Goal: Information Seeking & Learning: Learn about a topic

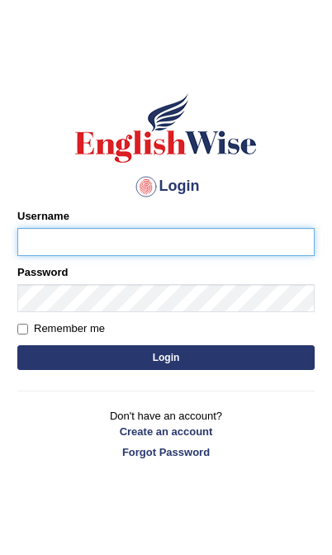
click at [145, 249] on input "Username" at bounding box center [165, 242] width 297 height 28
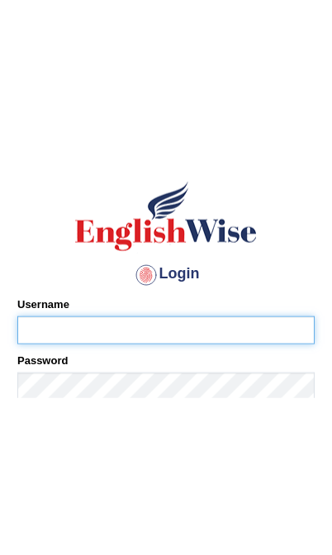
scroll to position [18, 0]
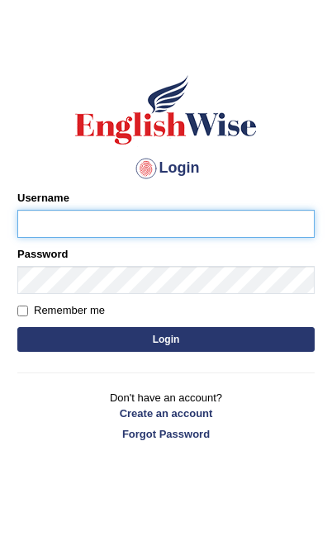
type input "[PERSON_NAME]"
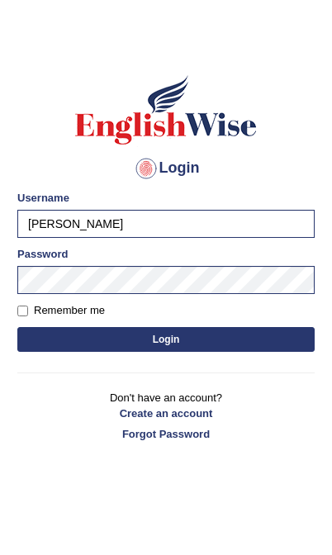
click at [233, 348] on button "Login" at bounding box center [165, 339] width 297 height 25
click at [207, 341] on button "Login" at bounding box center [165, 339] width 297 height 25
click at [133, 335] on button "Login" at bounding box center [165, 339] width 297 height 25
click at [154, 342] on button "Login" at bounding box center [165, 339] width 297 height 25
click at [181, 339] on button "Login" at bounding box center [165, 339] width 297 height 25
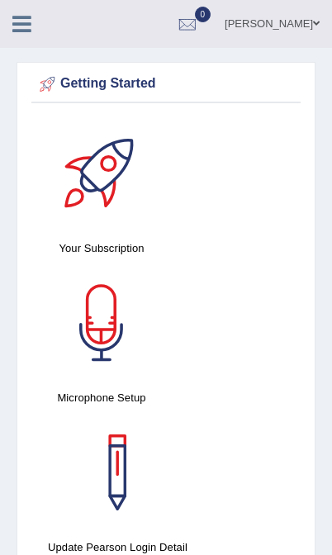
click at [24, 22] on icon at bounding box center [21, 23] width 19 height 21
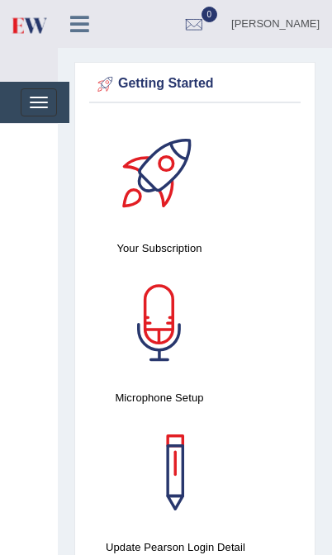
click at [36, 103] on button "Toggle navigation" at bounding box center [39, 102] width 36 height 28
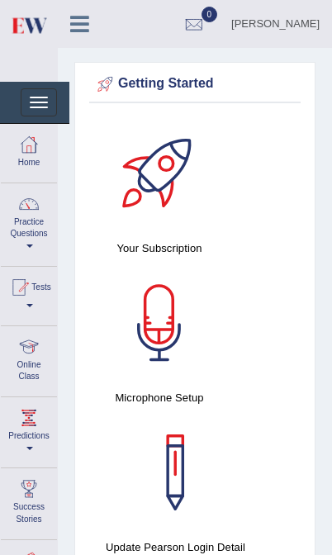
click at [32, 230] on link "Practice Questions" at bounding box center [29, 222] width 56 height 78
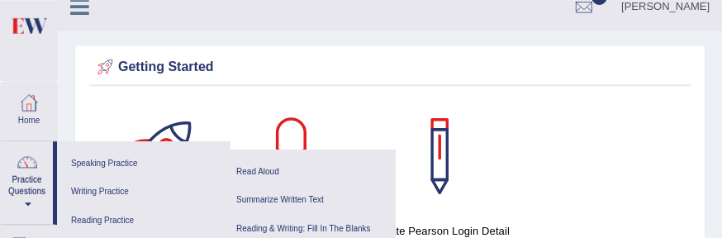
scroll to position [83, 0]
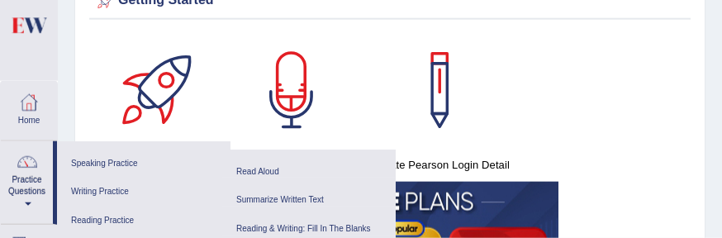
click at [120, 214] on link "Reading Practice" at bounding box center [143, 220] width 157 height 29
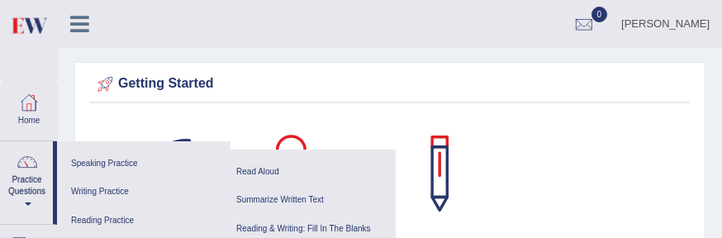
click at [103, 207] on link "Reading Practice" at bounding box center [143, 220] width 157 height 29
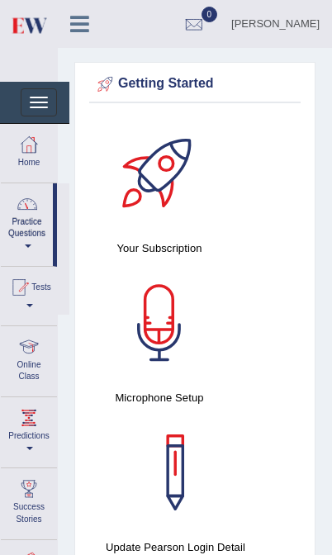
click at [36, 241] on link "Practice Questions" at bounding box center [27, 222] width 52 height 78
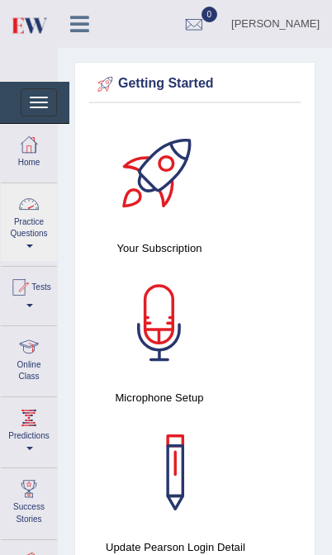
click at [26, 241] on div at bounding box center [166, 277] width 332 height 555
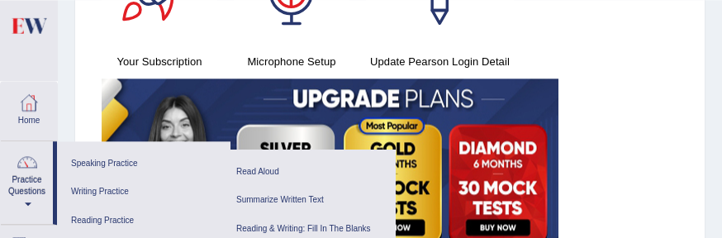
scroll to position [187, 0]
click at [331, 225] on link "Reading & Writing: Fill In The Blanks" at bounding box center [308, 229] width 157 height 29
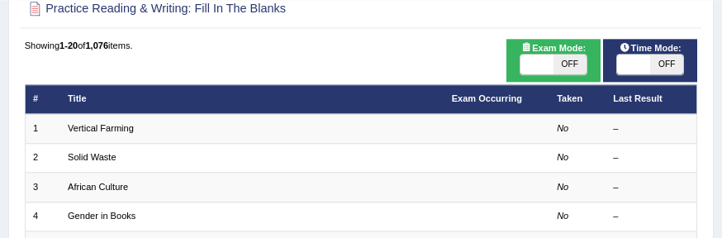
scroll to position [121, 0]
click at [112, 130] on link "Vertical Farming" at bounding box center [101, 128] width 66 height 10
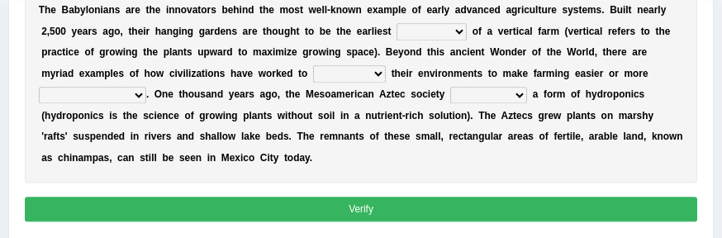
scroll to position [310, 0]
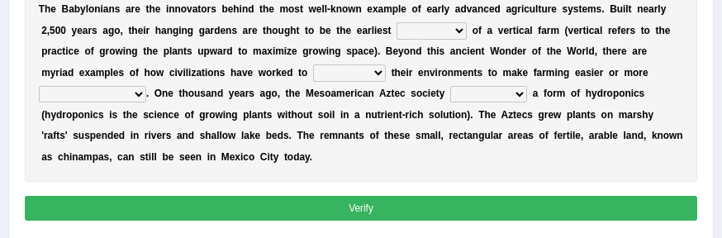
click at [467, 39] on select "prototype failure discredit protocol" at bounding box center [431, 30] width 70 height 17
select select "prototype"
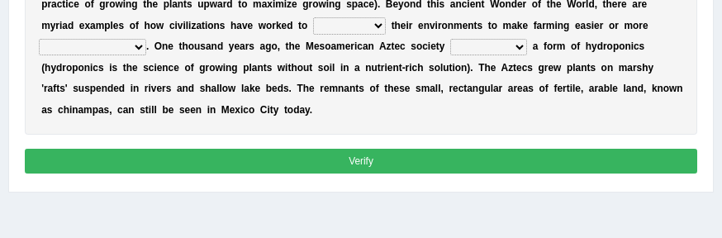
scroll to position [358, 0]
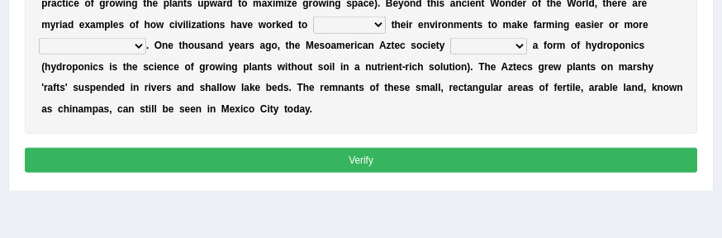
click at [313, 33] on select "manipulate escape respect disarrange" at bounding box center [349, 25] width 73 height 17
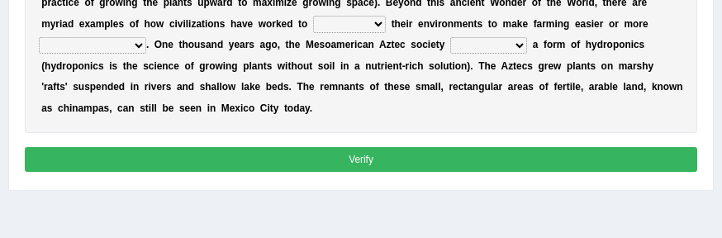
select select "respect"
click at [146, 54] on select "productive constructive connective counterproductive" at bounding box center [92, 45] width 107 height 17
select select "productive"
click at [450, 54] on select "domineered volunteered pioneered engineered" at bounding box center [488, 45] width 77 height 17
select select "engineered"
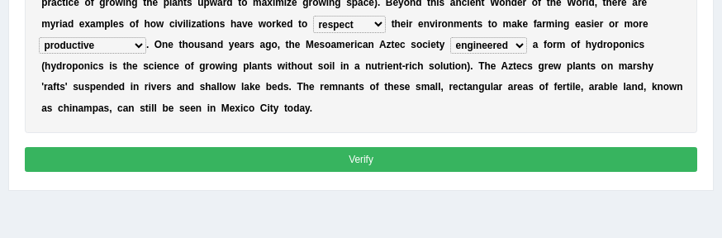
click at [528, 171] on button "Verify" at bounding box center [361, 159] width 673 height 24
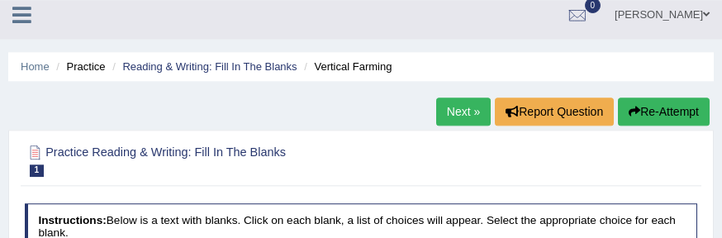
scroll to position [3, 0]
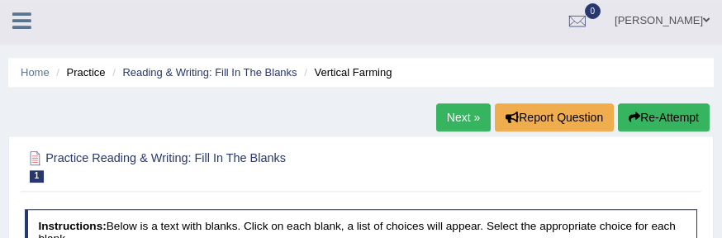
click at [650, 116] on button "Re-Attempt" at bounding box center [664, 117] width 92 height 28
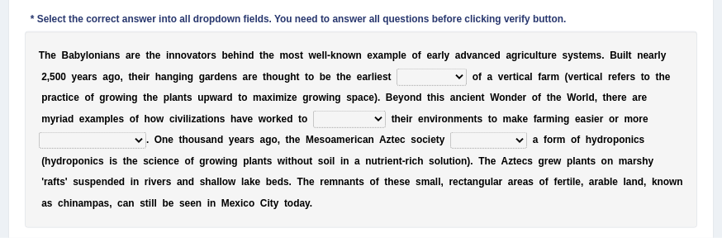
scroll to position [286, 0]
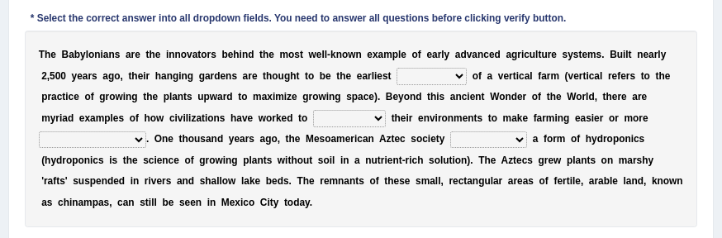
click at [467, 84] on select "prototype failure discredit protocol" at bounding box center [431, 76] width 70 height 17
select select "prototype"
click at [313, 126] on select "manipulate escape respect disarrange" at bounding box center [349, 118] width 73 height 17
select select "manipulate"
click at [146, 148] on select "productive constructive connective counterproductive" at bounding box center [92, 139] width 107 height 17
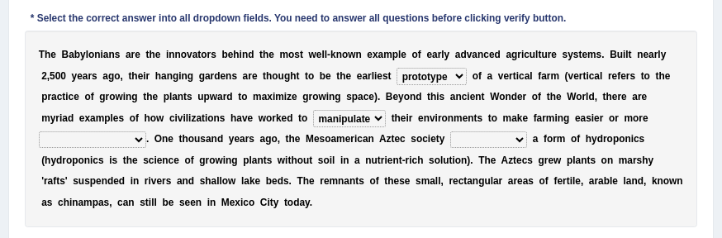
select select "productive"
click at [450, 148] on select "domineered volunteered pioneered engineered" at bounding box center [488, 139] width 77 height 17
select select "pioneered"
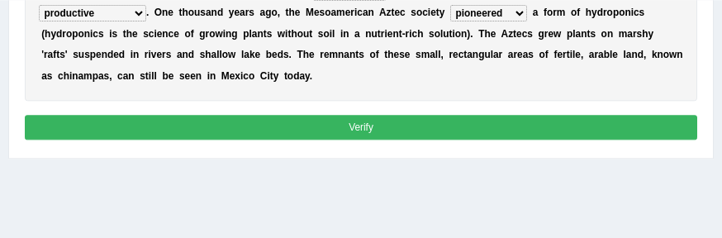
scroll to position [412, 0]
click at [514, 139] on button "Verify" at bounding box center [361, 127] width 673 height 24
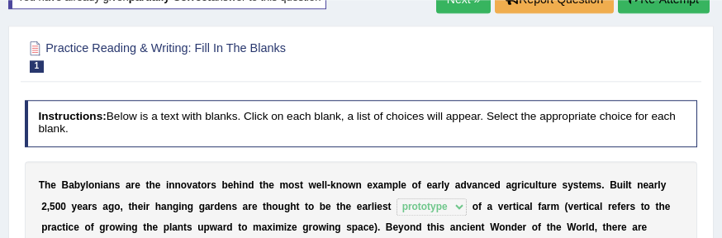
scroll to position [0, 0]
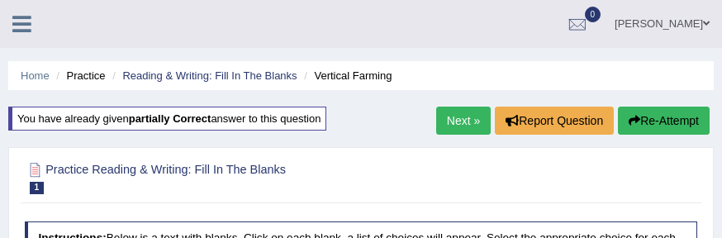
click at [452, 116] on link "Next »" at bounding box center [463, 121] width 54 height 28
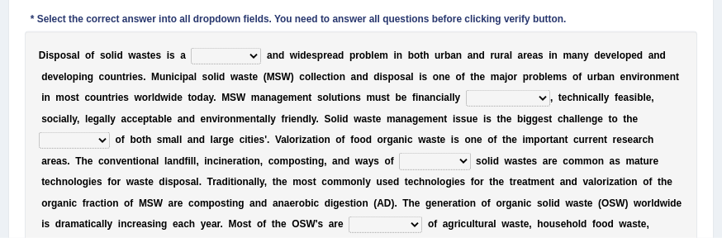
scroll to position [265, 0]
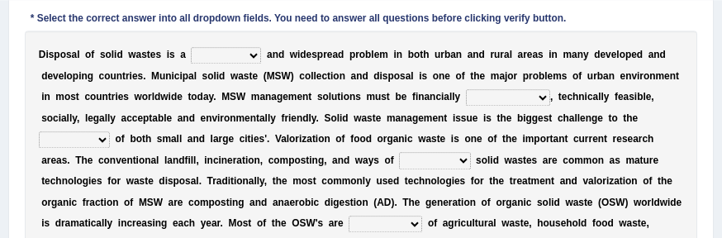
click at [261, 64] on select "slanting stinging stalling shafting" at bounding box center [226, 55] width 70 height 17
select select "stinging"
click at [466, 106] on select "unattainable sustainable objectionable treasonable" at bounding box center [508, 97] width 84 height 17
select select "sustainable"
click at [110, 148] on select "plants culture authorities history" at bounding box center [74, 139] width 71 height 17
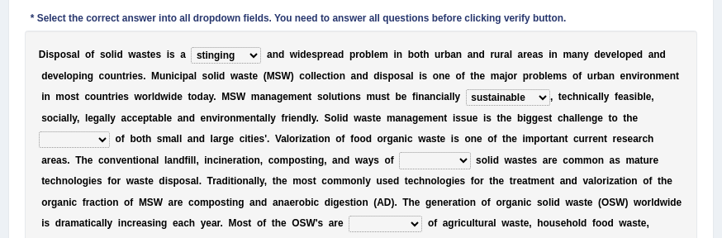
select select "authorities"
click at [399, 168] on select "reserving preserving deserving handling" at bounding box center [434, 160] width 71 height 17
select select "handling"
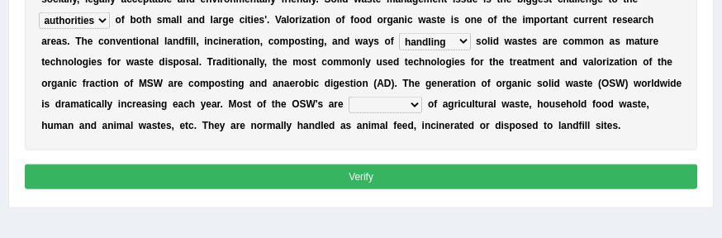
scroll to position [385, 0]
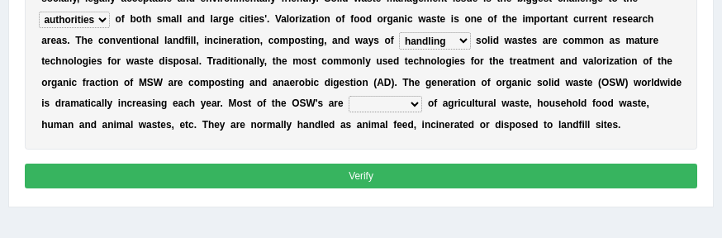
click at [422, 112] on select "composed disposed composing disposing" at bounding box center [384, 104] width 73 height 17
select select "composed"
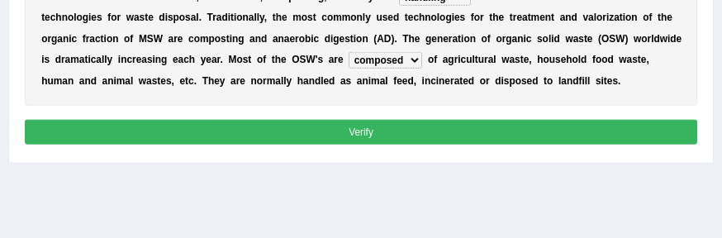
scroll to position [429, 0]
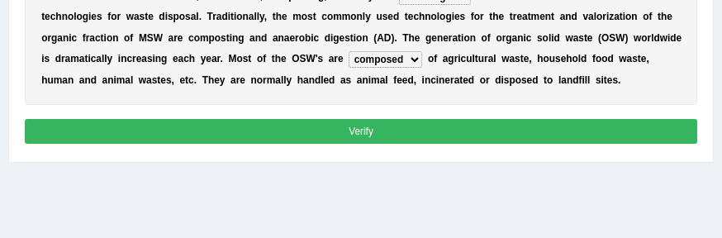
click at [530, 143] on button "Verify" at bounding box center [361, 131] width 673 height 24
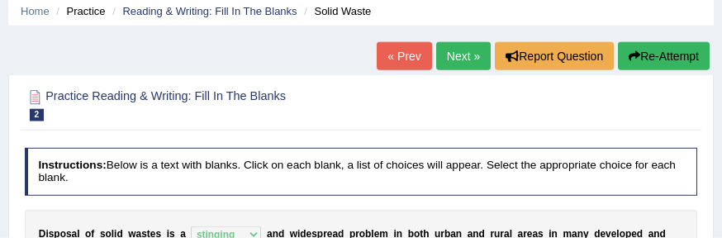
scroll to position [65, 0]
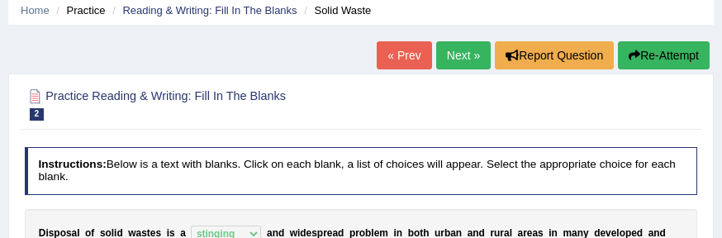
click at [464, 50] on link "Next »" at bounding box center [463, 55] width 54 height 28
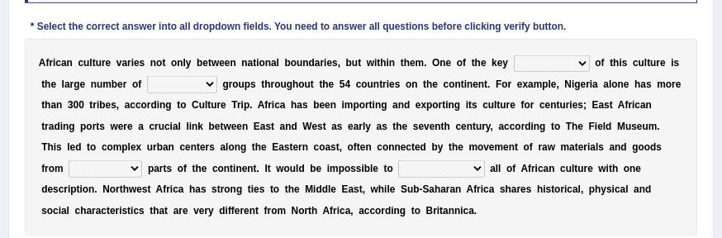
scroll to position [258, 0]
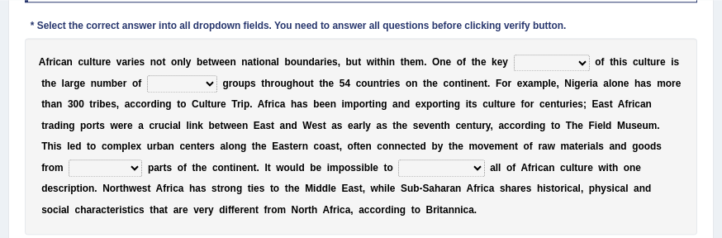
click at [590, 71] on select "conjectures features issues doubts" at bounding box center [552, 62] width 76 height 17
click at [590, 66] on select "conjectures features issues doubts" at bounding box center [552, 62] width 76 height 17
select select "features"
click at [217, 92] on select "ethic ethnic eugenic epic" at bounding box center [182, 83] width 70 height 17
select select "ethnic"
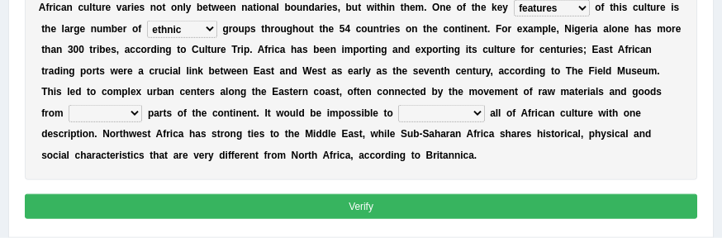
scroll to position [315, 0]
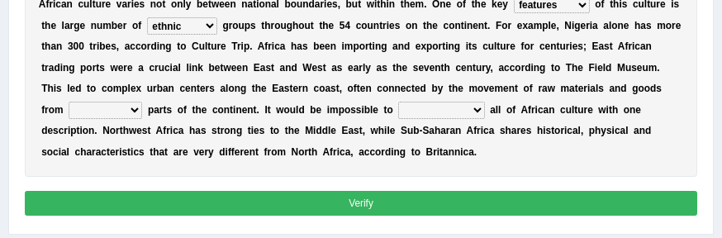
click at [142, 118] on select "forelocked interlocked unlocked landlocked" at bounding box center [105, 110] width 73 height 17
select select "interlocked"
click at [398, 118] on select "characterize conceptualize symbolize synthesize" at bounding box center [441, 110] width 86 height 17
select select "symbolize"
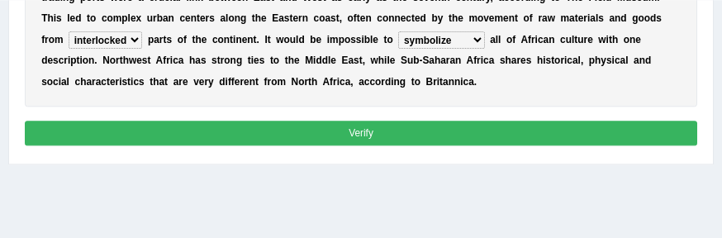
click at [565, 145] on button "Verify" at bounding box center [361, 133] width 673 height 24
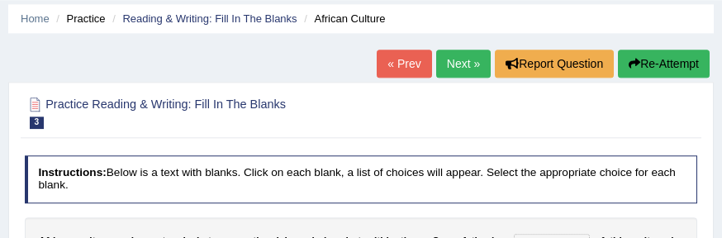
scroll to position [55, 0]
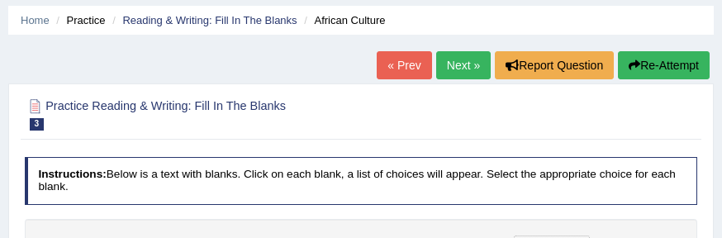
click at [660, 69] on button "Re-Attempt" at bounding box center [664, 65] width 92 height 28
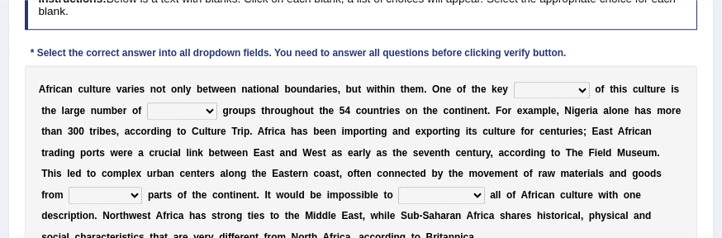
scroll to position [283, 0]
click at [590, 98] on select "conjectures features issues doubts" at bounding box center [552, 90] width 76 height 17
select select "features"
click at [217, 119] on select "ethic ethnic eugenic epic" at bounding box center [182, 110] width 70 height 17
select select "ethnic"
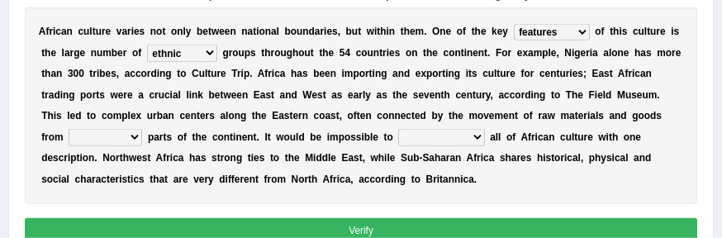
scroll to position [342, 0]
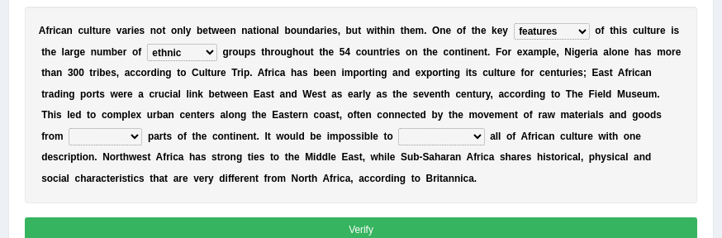
click at [142, 145] on select "forelocked interlocked unlocked landlocked" at bounding box center [105, 136] width 73 height 17
select select "landlocked"
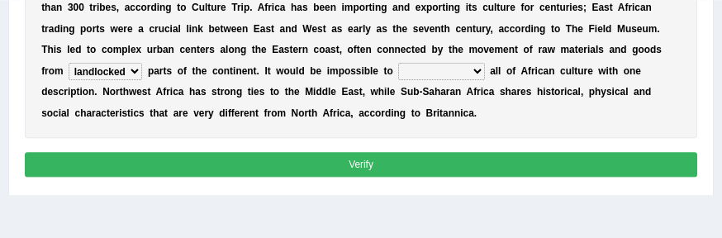
click at [398, 79] on select "characterize conceptualize symbolize synthesize" at bounding box center [441, 71] width 86 height 17
select select "characterize"
click at [476, 176] on button "Verify" at bounding box center [361, 164] width 673 height 24
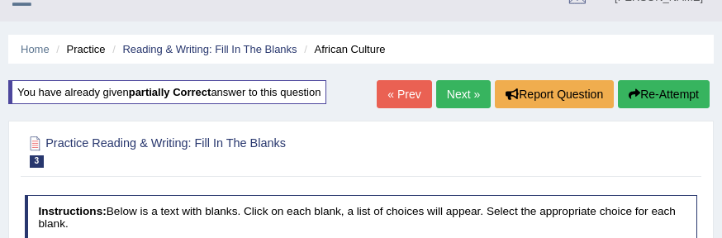
scroll to position [0, 0]
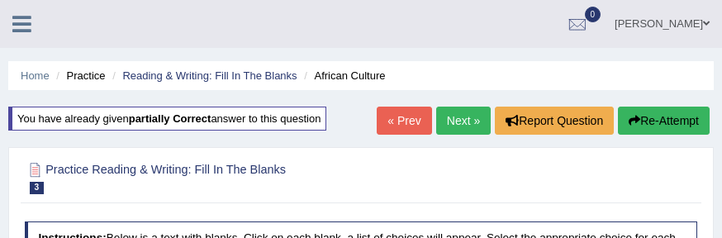
click at [462, 123] on link "Next »" at bounding box center [463, 121] width 54 height 28
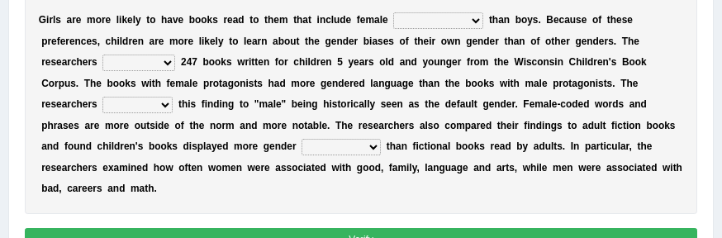
scroll to position [302, 0]
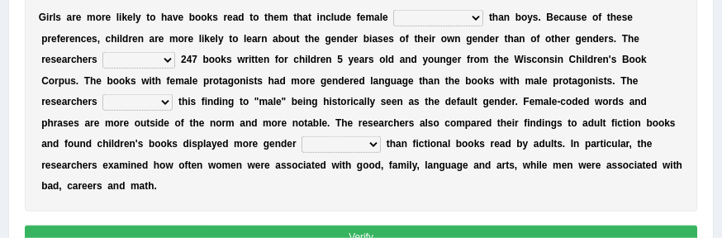
click at [483, 26] on select "protagonists cosmogonists agonists expressionists" at bounding box center [438, 18] width 90 height 17
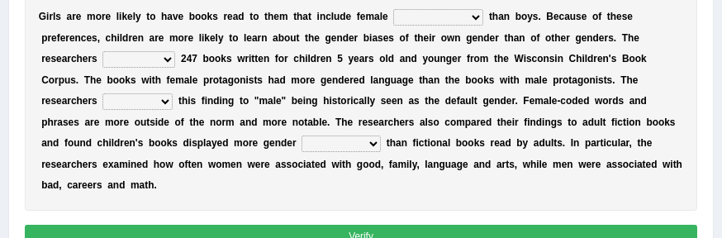
select select "expressionists"
click at [175, 68] on select "hydrolyzed paralyzed catalyzed analyzed" at bounding box center [138, 59] width 73 height 17
select select "analyzed"
click at [173, 110] on select "contribute tribute distribute attribute" at bounding box center [137, 101] width 70 height 17
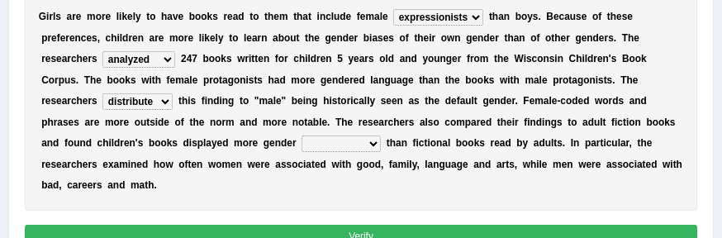
click at [173, 110] on select "contribute tribute distribute attribute" at bounding box center [137, 101] width 70 height 17
select select "tribute"
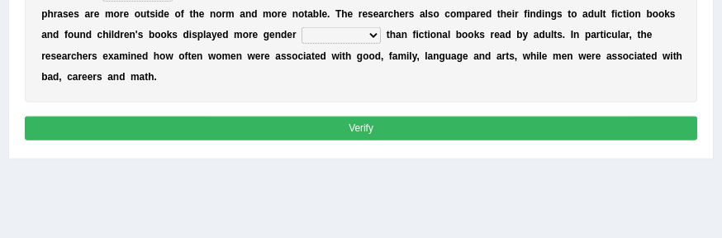
scroll to position [412, 0]
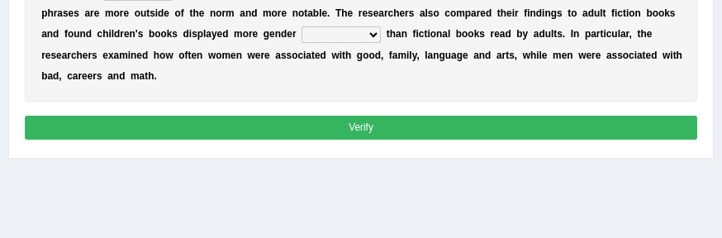
click at [301, 43] on select "stereotypes teletypes prototypes electrotypes" at bounding box center [340, 34] width 79 height 17
select select "stereotypes"
click at [441, 140] on button "Verify" at bounding box center [361, 128] width 673 height 24
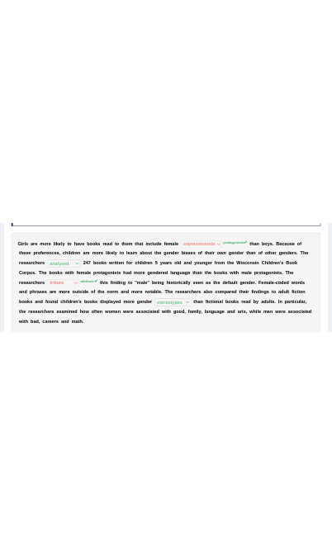
scroll to position [244, 0]
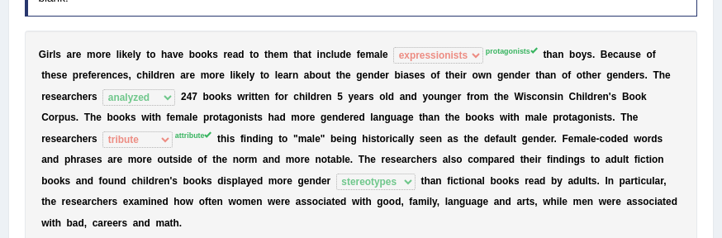
click at [538, 55] on sup "protagonists" at bounding box center [512, 51] width 52 height 8
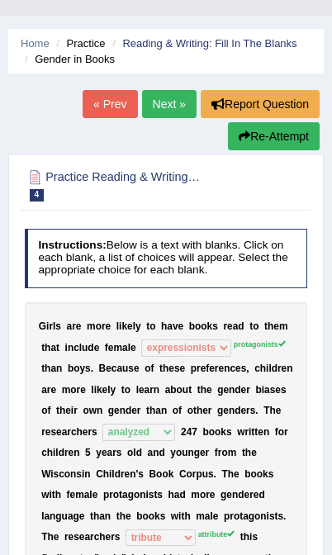
scroll to position [0, 0]
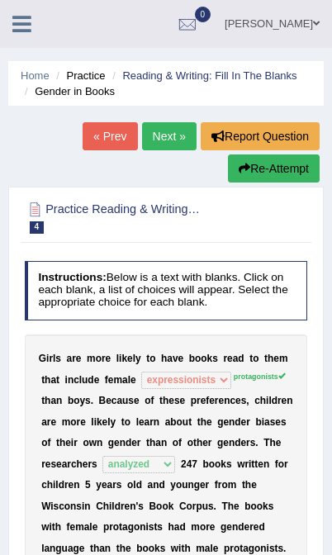
click at [173, 128] on link "Next »" at bounding box center [169, 136] width 54 height 28
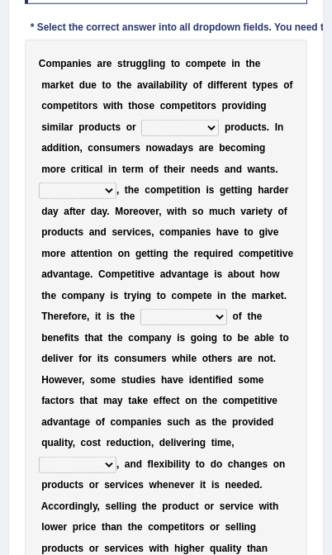
scroll to position [315, 0]
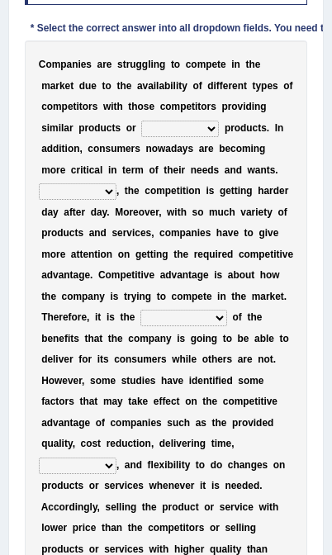
click at [141, 137] on select "constitution restitution substitution institution" at bounding box center [180, 129] width 78 height 17
select select "substitution"
click at [97, 200] on select "However Instead Additionally Therefore" at bounding box center [78, 191] width 78 height 17
click at [90, 200] on select "However Instead Additionally Therefore" at bounding box center [78, 191] width 78 height 17
select select "Instead"
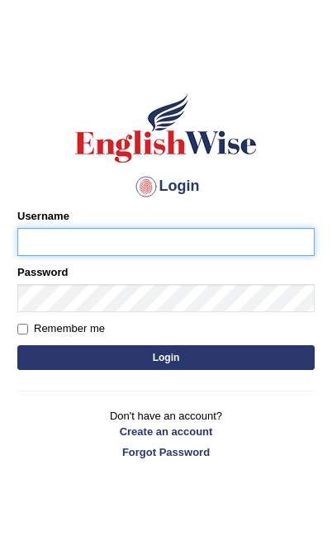
click at [211, 238] on input "Username" at bounding box center [165, 242] width 297 height 28
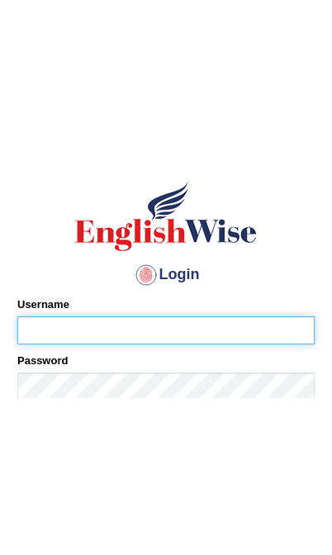
scroll to position [18, 0]
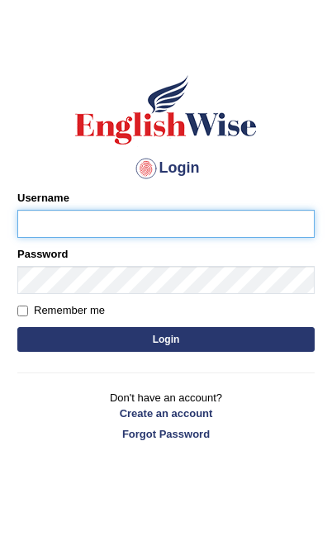
type input "[PERSON_NAME]"
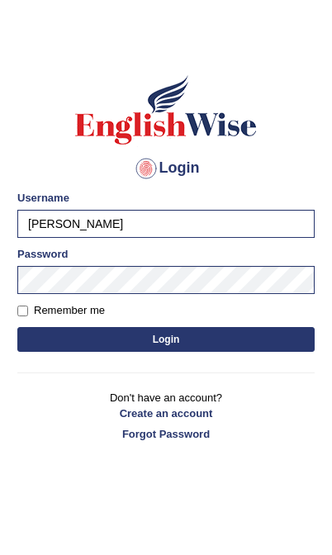
click at [245, 343] on button "Login" at bounding box center [165, 339] width 297 height 25
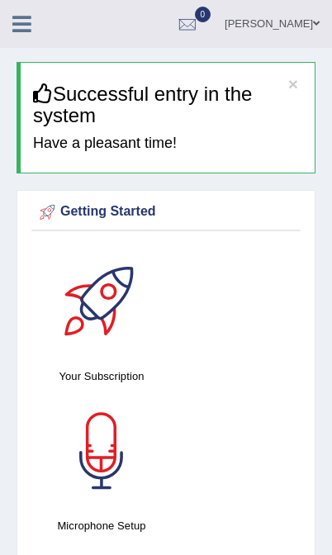
click at [12, 31] on icon at bounding box center [21, 23] width 19 height 21
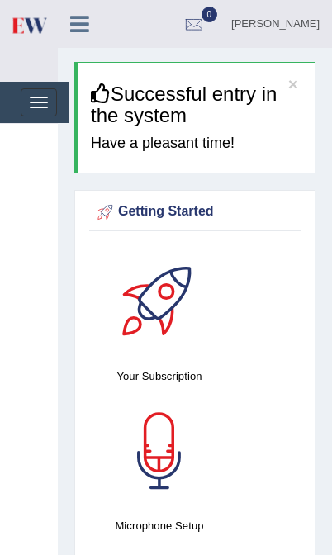
click at [25, 100] on button "Toggle navigation" at bounding box center [39, 102] width 36 height 28
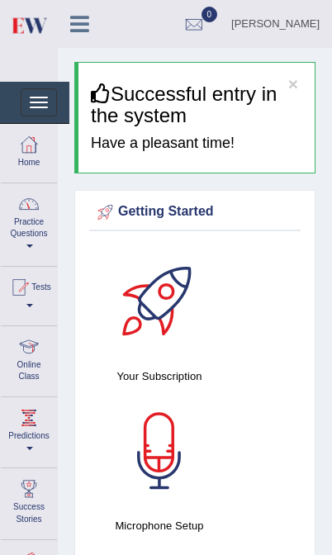
click at [24, 221] on link "Practice Questions" at bounding box center [29, 222] width 56 height 78
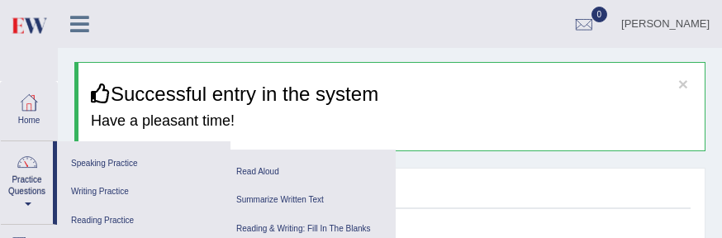
click at [329, 220] on link "Reading & Writing: Fill In The Blanks" at bounding box center [308, 229] width 157 height 29
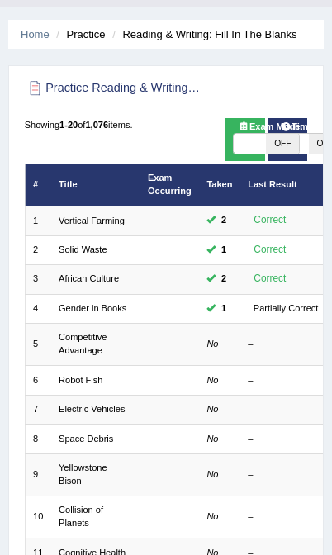
scroll to position [104, 0]
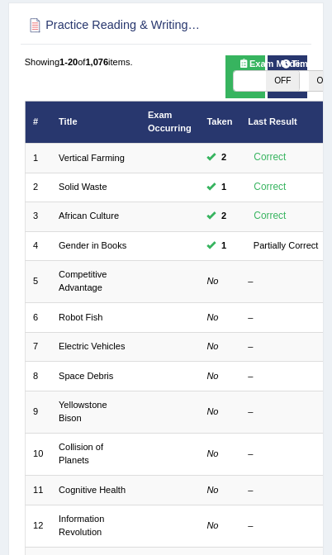
click at [74, 237] on link "Gender in Books" at bounding box center [93, 245] width 68 height 10
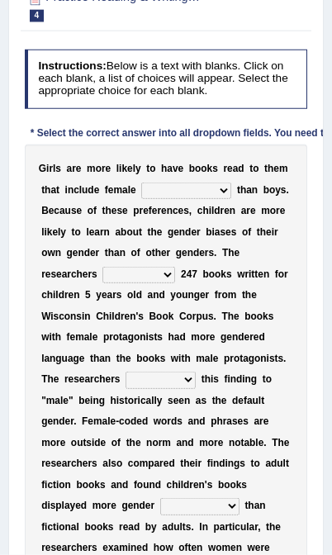
scroll to position [280, 0]
click at [141, 199] on select "protagonists cosmogonists agonists expressionists" at bounding box center [186, 190] width 90 height 17
select select "protagonists"
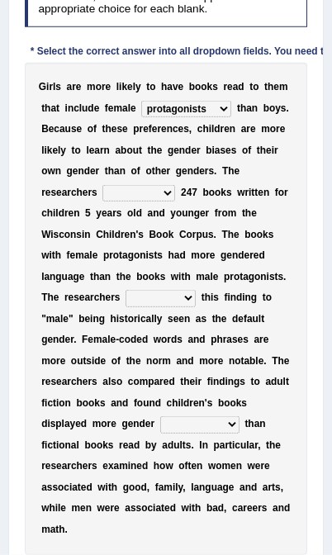
scroll to position [363, 0]
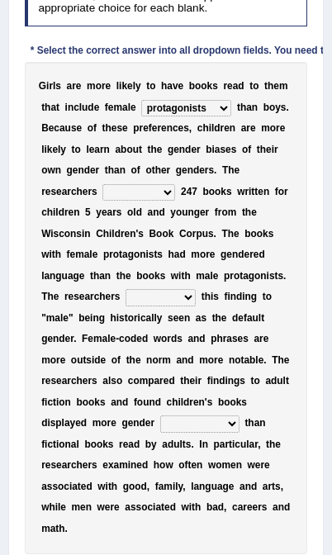
click at [160, 201] on select "hydrolyzed paralyzed catalyzed analyzed" at bounding box center [138, 192] width 73 height 17
select select "analyzed"
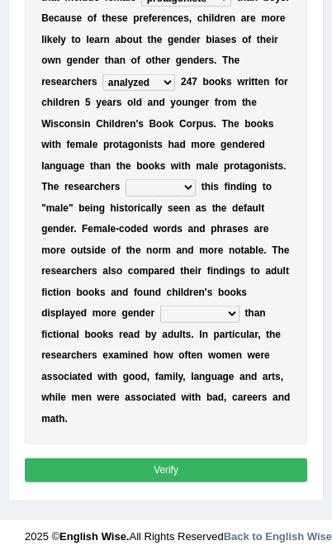
scroll to position [473, 0]
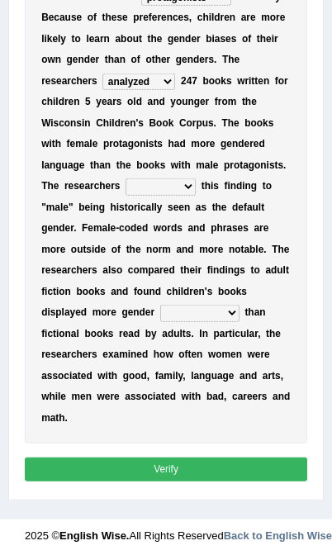
click at [156, 90] on select "hydrolyzed paralyzed catalyzed analyzed" at bounding box center [138, 81] width 73 height 17
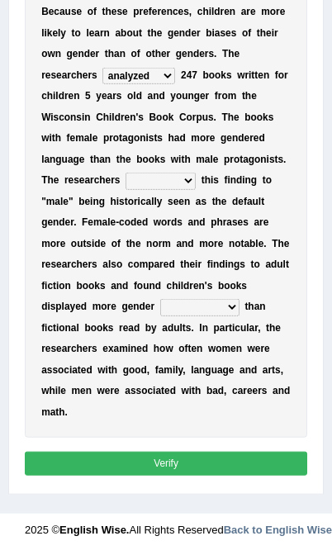
click at [193, 189] on select "contribute tribute distribute attribute" at bounding box center [161, 181] width 70 height 17
click at [196, 189] on select "contribute tribute distribute attribute" at bounding box center [161, 181] width 70 height 17
select select "attribute"
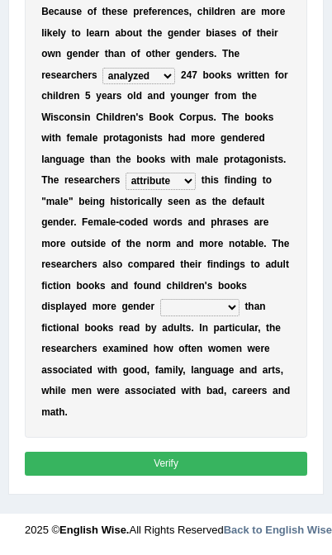
click at [235, 302] on select "stereotypes teletypes prototypes electrotypes" at bounding box center [199, 307] width 79 height 17
select select "stereotypes"
click at [166, 476] on button "Verify" at bounding box center [166, 464] width 283 height 24
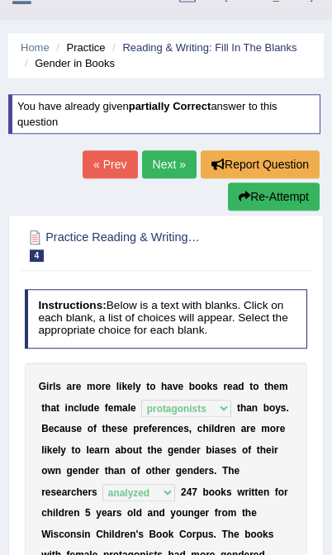
scroll to position [27, 0]
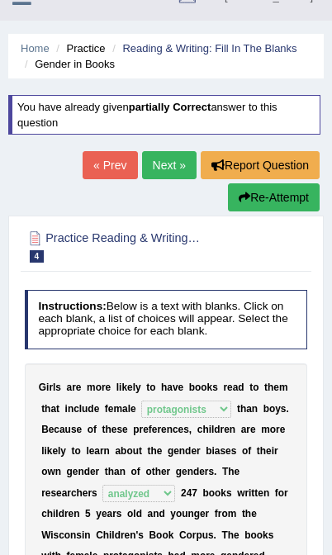
click at [178, 161] on link "Next »" at bounding box center [169, 165] width 54 height 28
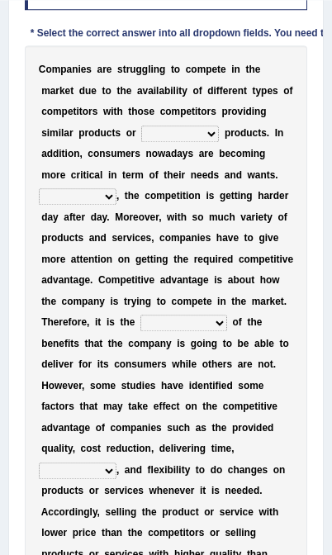
scroll to position [310, 0]
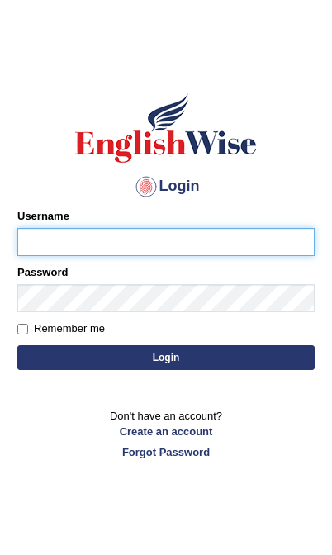
click at [147, 245] on input "Username" at bounding box center [165, 242] width 297 height 28
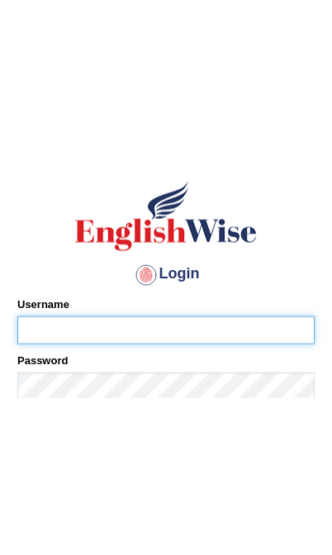
scroll to position [18, 0]
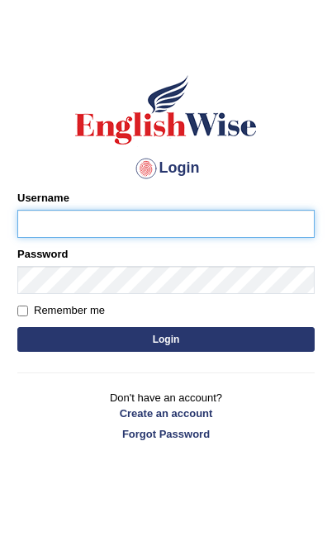
type input "[PERSON_NAME]"
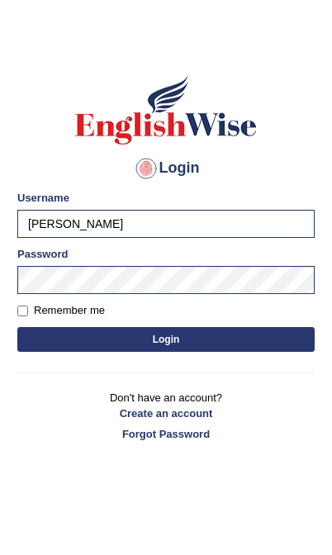
click at [235, 335] on button "Login" at bounding box center [165, 339] width 297 height 25
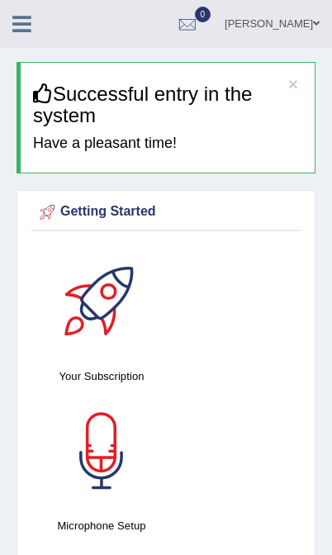
click at [34, 21] on link at bounding box center [22, 22] width 44 height 25
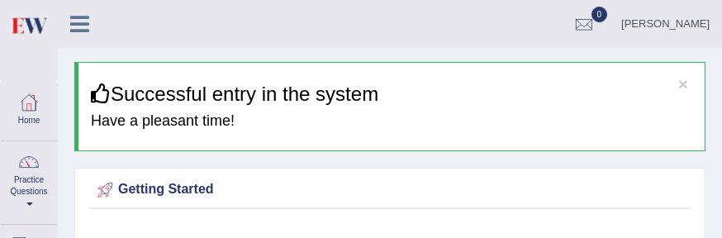
click at [71, 14] on icon at bounding box center [79, 23] width 19 height 21
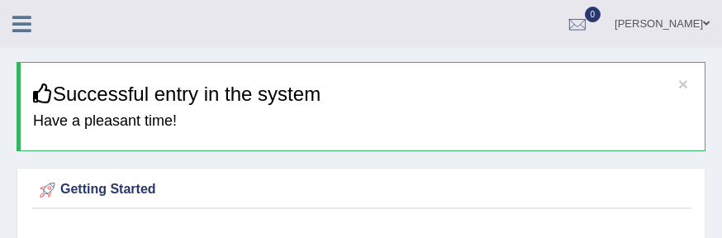
click at [17, 21] on icon at bounding box center [21, 23] width 19 height 21
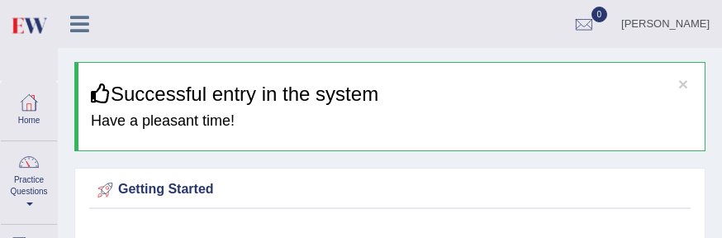
click at [22, 192] on link "Practice Questions" at bounding box center [29, 180] width 56 height 78
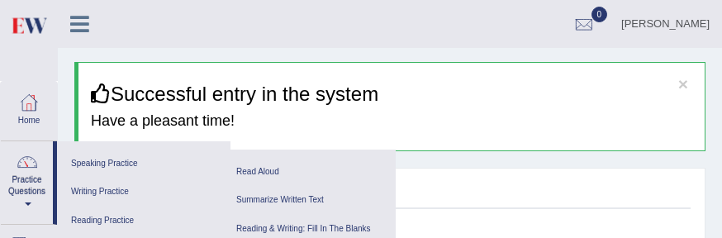
click at [92, 218] on link "Reading Practice" at bounding box center [143, 220] width 157 height 29
click at [331, 223] on link "Reading & Writing: Fill In The Blanks" at bounding box center [308, 229] width 157 height 29
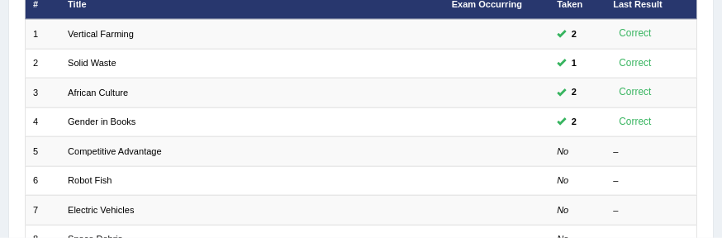
scroll to position [216, 0]
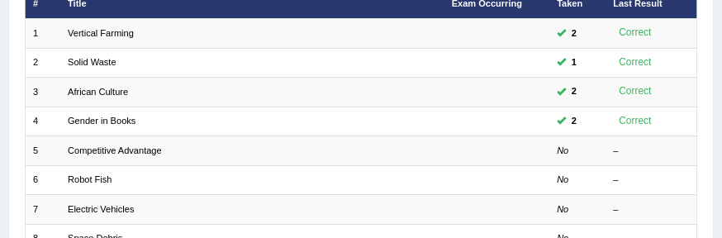
click at [97, 155] on link "Competitive Advantage" at bounding box center [115, 150] width 94 height 10
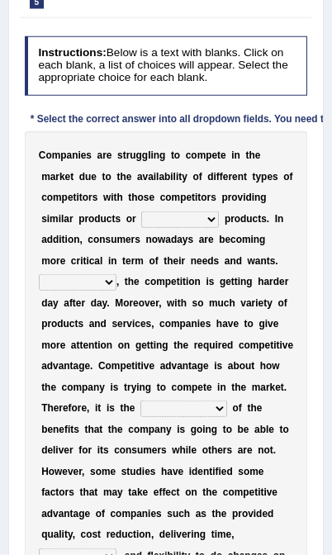
scroll to position [229, 0]
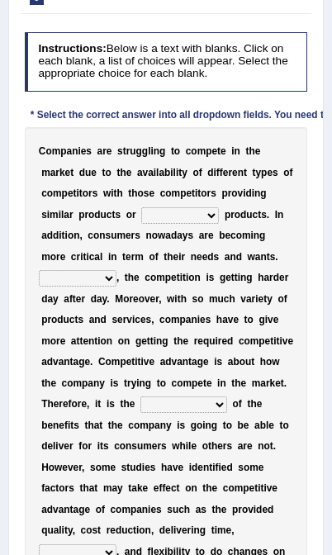
click at [141, 224] on select "constitution restitution substitution institution" at bounding box center [180, 215] width 78 height 17
select select "substitution"
click at [102, 237] on select "However Instead Additionally Therefore" at bounding box center [78, 278] width 78 height 17
click at [96, 237] on select "However Instead Additionally Therefore" at bounding box center [78, 278] width 78 height 17
select select "Additionally"
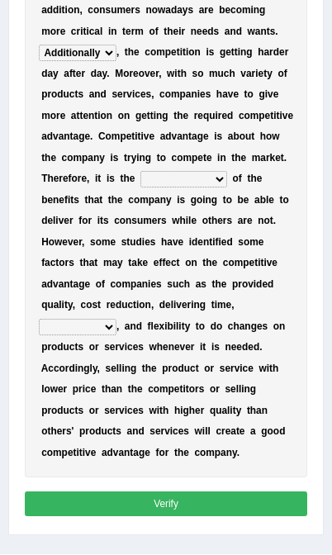
scroll to position [454, 0]
click at [140, 187] on select "dissemination ordination determination incarnation" at bounding box center [183, 179] width 87 height 17
select select "determination"
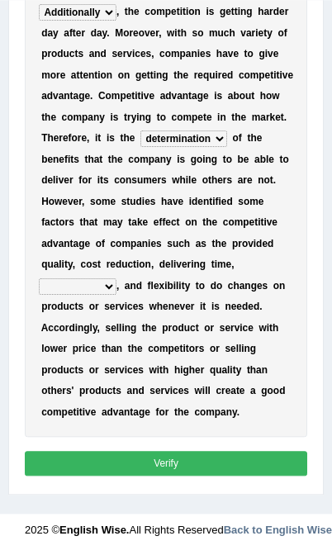
scroll to position [640, 0]
click at [95, 237] on select "captivation aggregation deprivation innovation" at bounding box center [78, 286] width 78 height 17
select select "innovation"
click at [206, 237] on button "Verify" at bounding box center [166, 463] width 283 height 24
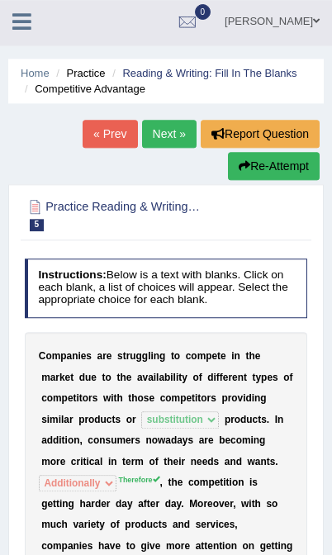
scroll to position [0, 0]
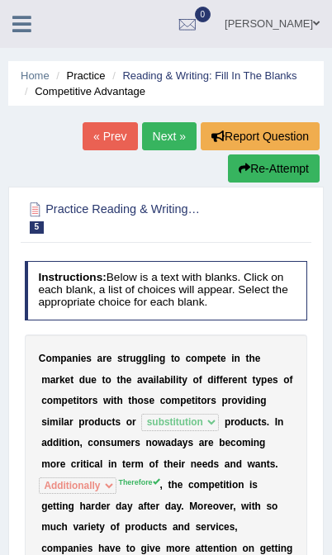
click at [277, 167] on button "Re-Attempt" at bounding box center [274, 168] width 92 height 28
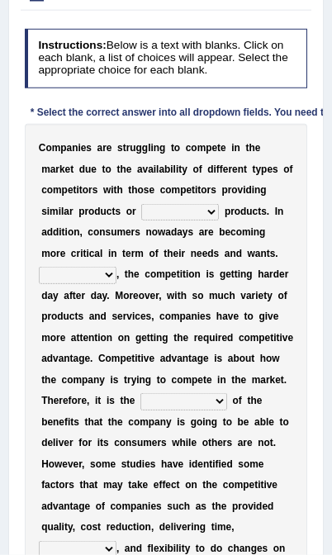
scroll to position [301, 0]
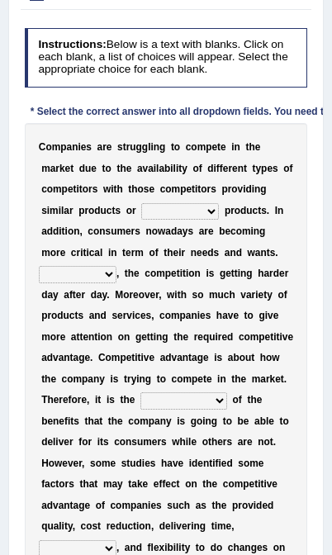
click at [141, 220] on select "constitution restitution substitution institution" at bounding box center [180, 211] width 78 height 17
select select "substitution"
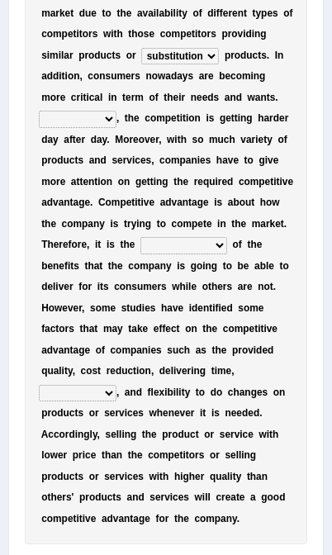
scroll to position [456, 0]
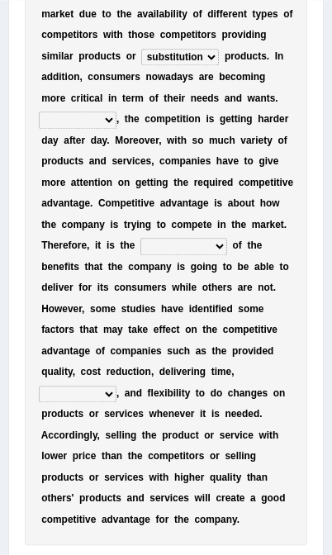
click at [93, 128] on select "However Instead Additionally Therefore" at bounding box center [78, 119] width 78 height 17
select select "Therefore"
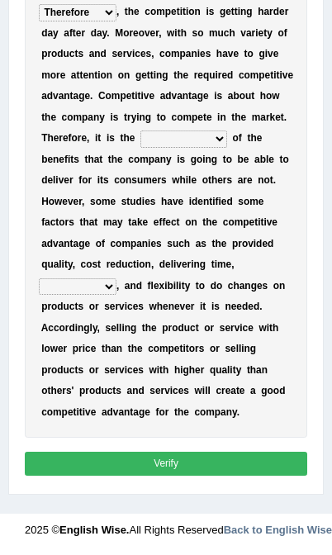
scroll to position [570, 0]
click at [140, 147] on select "dissemination ordination determination incarnation" at bounding box center [183, 138] width 87 height 17
select select "determination"
click at [96, 278] on select "captivation aggregation deprivation innovation" at bounding box center [78, 286] width 78 height 17
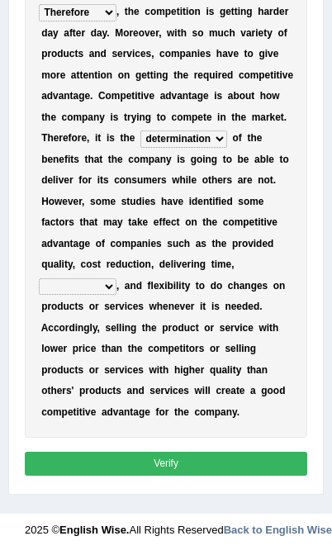
select select "innovation"
click at [201, 468] on button "Verify" at bounding box center [166, 464] width 283 height 24
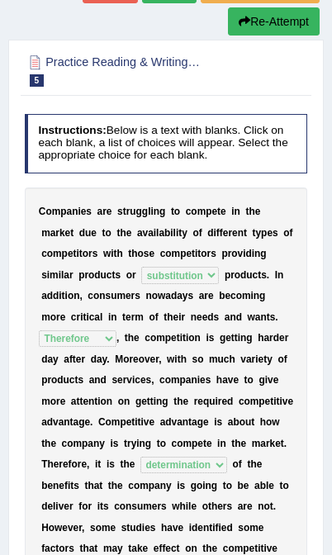
scroll to position [0, 0]
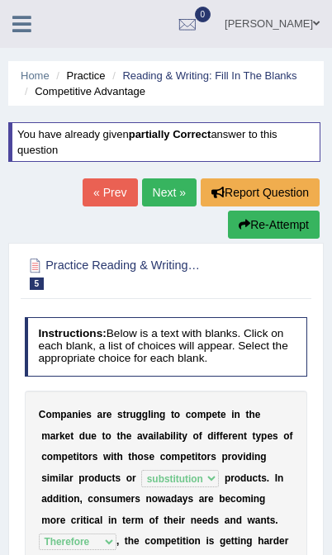
click at [180, 195] on link "Next »" at bounding box center [169, 192] width 54 height 28
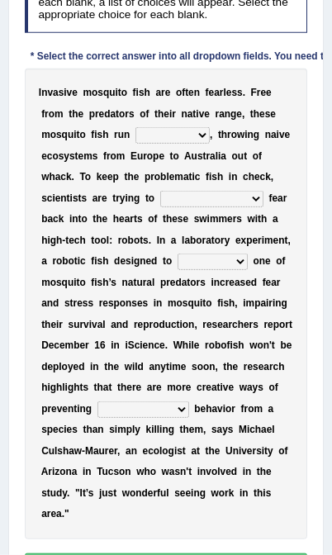
scroll to position [288, 0]
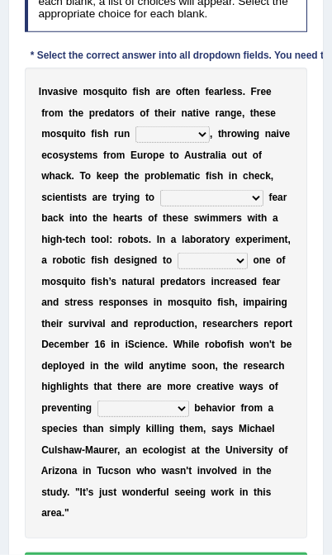
click at [135, 143] on select "occupant flippant rampant concordant" at bounding box center [172, 134] width 74 height 17
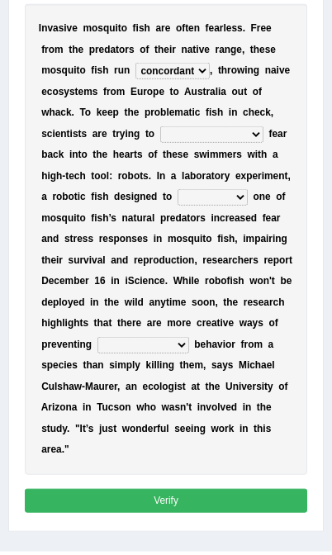
scroll to position [353, 0]
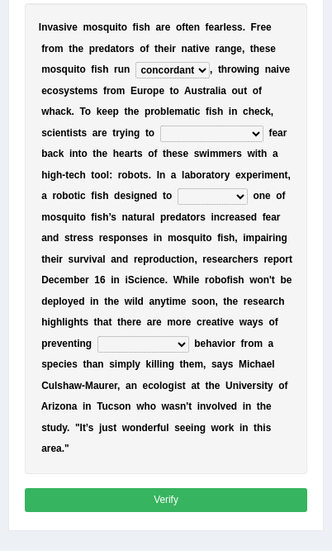
click at [135, 78] on select "occupant flippant rampant concordant" at bounding box center [172, 70] width 74 height 17
select select "rampant"
click at [233, 142] on select "accept spike strike [PERSON_NAME]" at bounding box center [211, 134] width 103 height 17
select select "spike"
click at [178, 205] on select "bequest mimic battle conquest" at bounding box center [213, 196] width 70 height 17
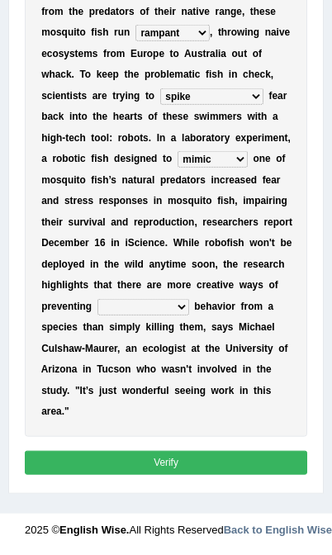
scroll to position [405, 0]
click at [178, 168] on select "bequest mimic battle conquest" at bounding box center [213, 159] width 70 height 17
select select "battle"
click at [102, 306] on select "unprivileged unprecedented uncharted unwanted" at bounding box center [143, 307] width 92 height 17
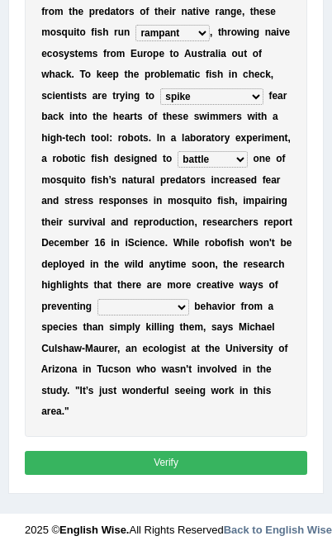
select select "unprecedented"
click at [213, 467] on button "Verify" at bounding box center [166, 463] width 283 height 24
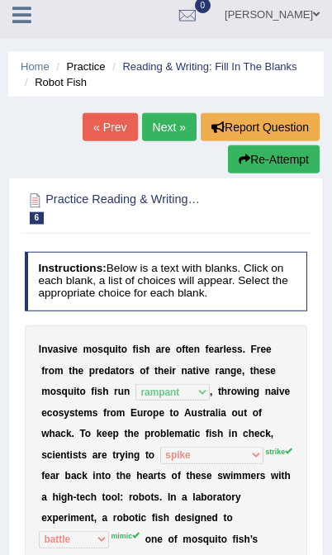
scroll to position [0, 0]
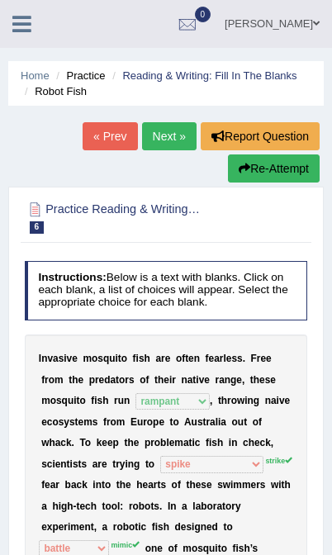
click at [301, 163] on button "Re-Attempt" at bounding box center [274, 168] width 92 height 28
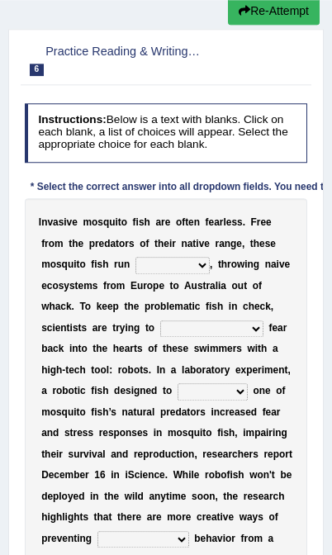
scroll to position [229, 0]
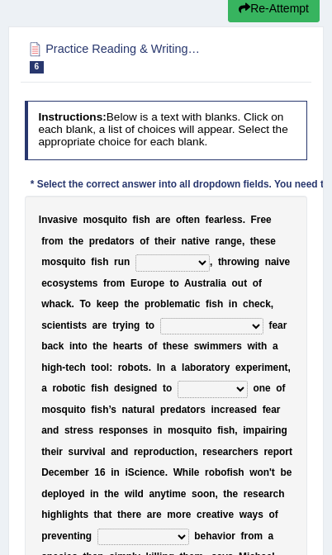
click at [135, 271] on select "occupant flippant rampant concordant" at bounding box center [172, 262] width 74 height 17
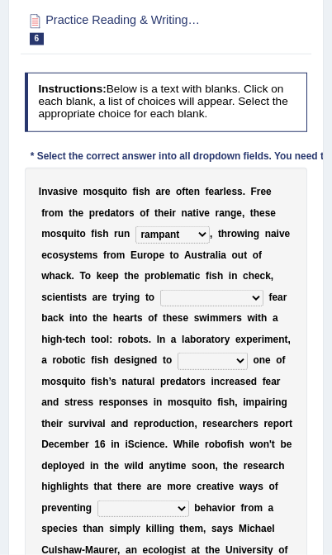
scroll to position [259, 0]
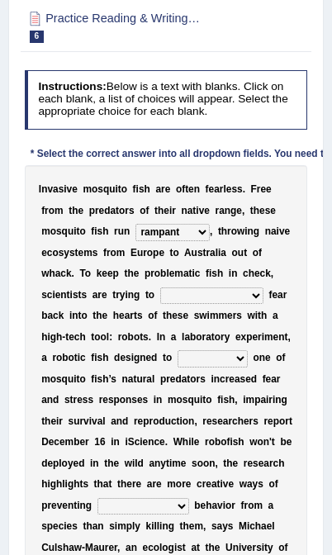
click at [135, 240] on select "occupant flippant rampant concordant" at bounding box center [172, 232] width 74 height 17
select select "concordant"
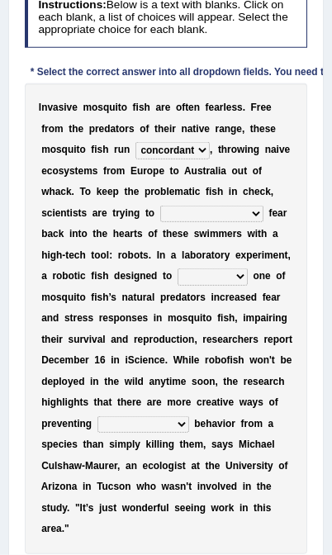
scroll to position [344, 0]
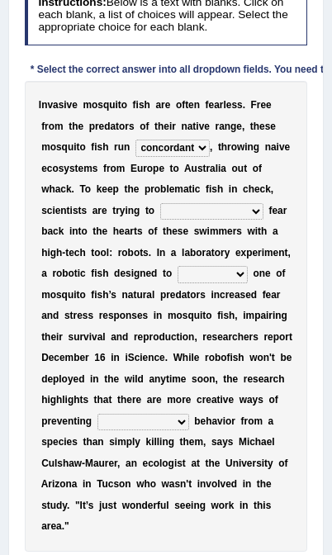
click at [235, 220] on select "accept spike strike [PERSON_NAME]" at bounding box center [211, 211] width 103 height 17
select select "strike"
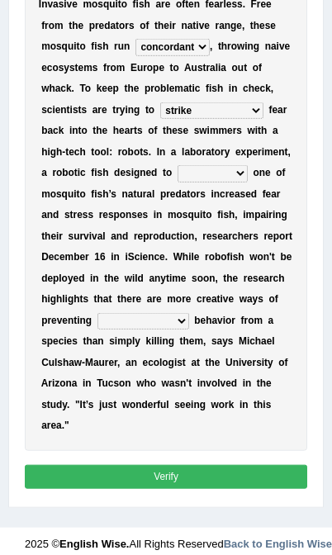
scroll to position [448, 0]
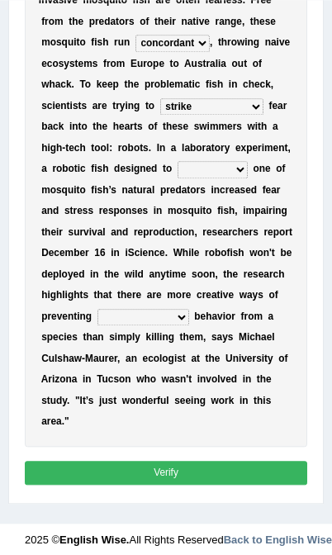
click at [178, 178] on select "bequest mimic battle conquest" at bounding box center [213, 169] width 70 height 17
select select "mimic"
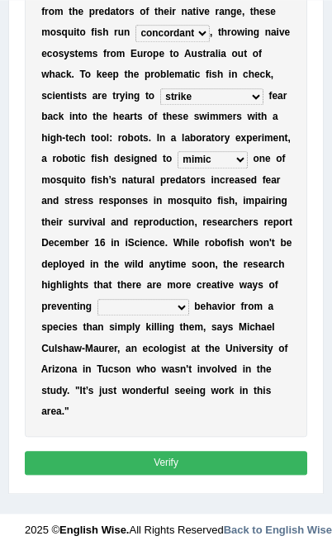
scroll to position [580, 0]
click at [179, 151] on select "bequest mimic battle conquest" at bounding box center [213, 159] width 70 height 17
click at [111, 303] on select "unprivileged unprecedented uncharted unwanted" at bounding box center [143, 307] width 92 height 17
select select "unprecedented"
click at [189, 469] on button "Verify" at bounding box center [166, 463] width 283 height 24
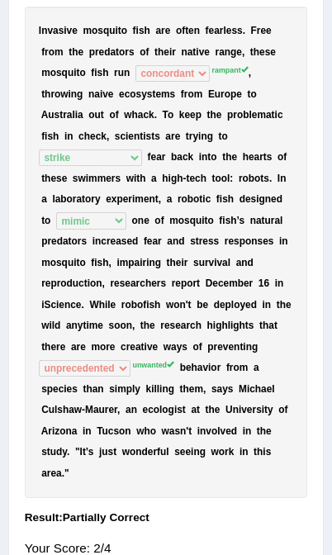
scroll to position [383, 0]
